Goal: Transaction & Acquisition: Subscribe to service/newsletter

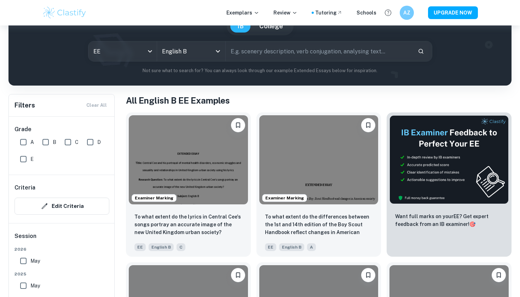
scroll to position [119, 0]
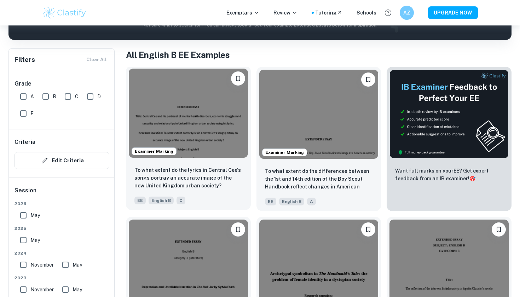
click at [229, 91] on img at bounding box center [188, 113] width 119 height 89
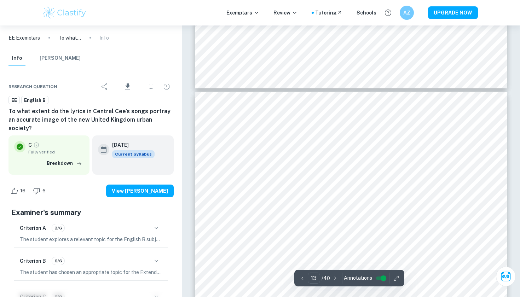
scroll to position [5507, 0]
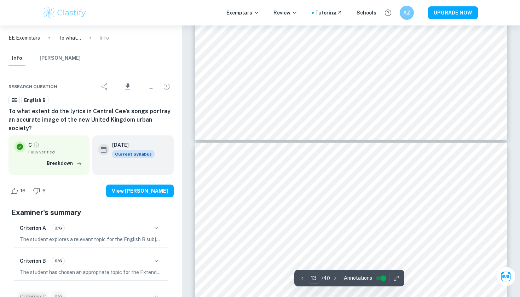
type input "14"
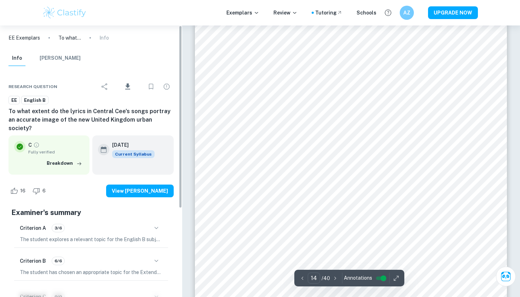
scroll to position [0, 0]
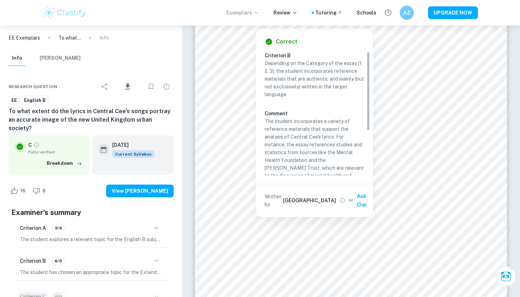
click at [257, 10] on p "Exemplars" at bounding box center [242, 13] width 33 height 8
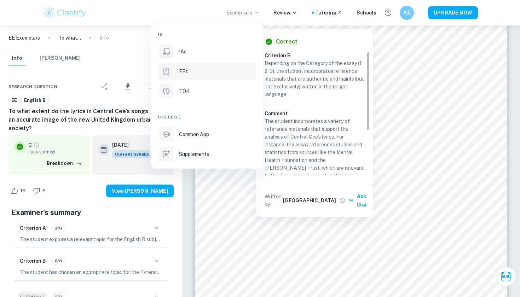
click at [218, 74] on div "EEs" at bounding box center [217, 72] width 76 height 8
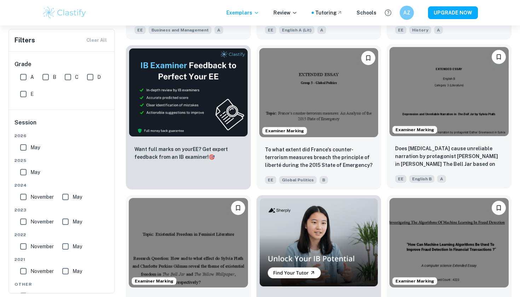
scroll to position [1103, 0]
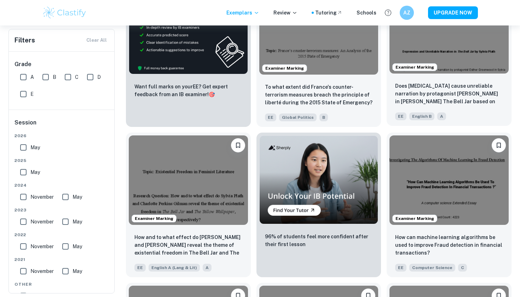
click at [477, 46] on img at bounding box center [448, 28] width 119 height 89
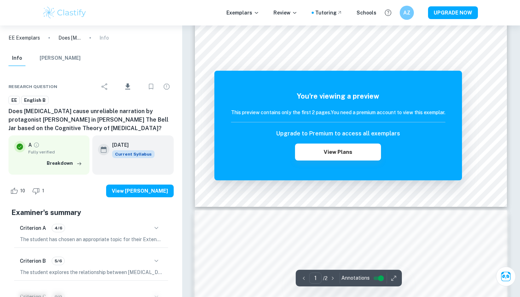
scroll to position [377, 0]
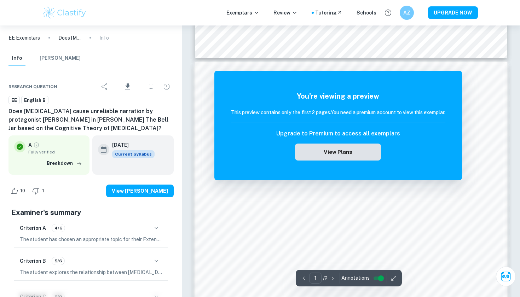
click at [355, 151] on button "View Plans" at bounding box center [338, 151] width 86 height 17
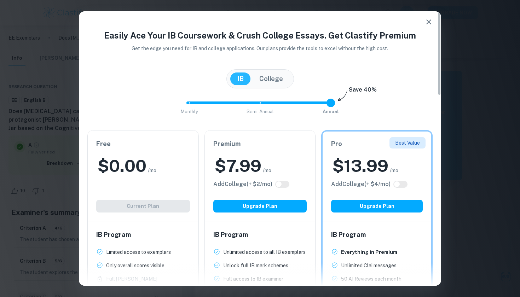
click at [454, 89] on div "Easily Ace Your IB Coursework & Crush College Essays. Get Clastify Premium Get …" at bounding box center [260, 148] width 520 height 297
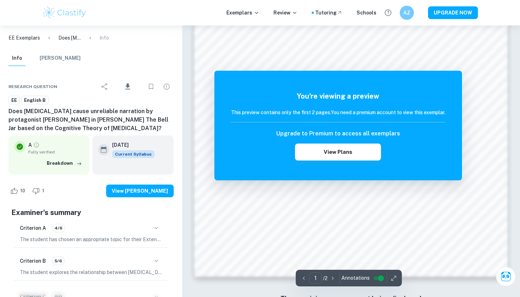
scroll to position [567, 0]
